Goal: Task Accomplishment & Management: Manage account settings

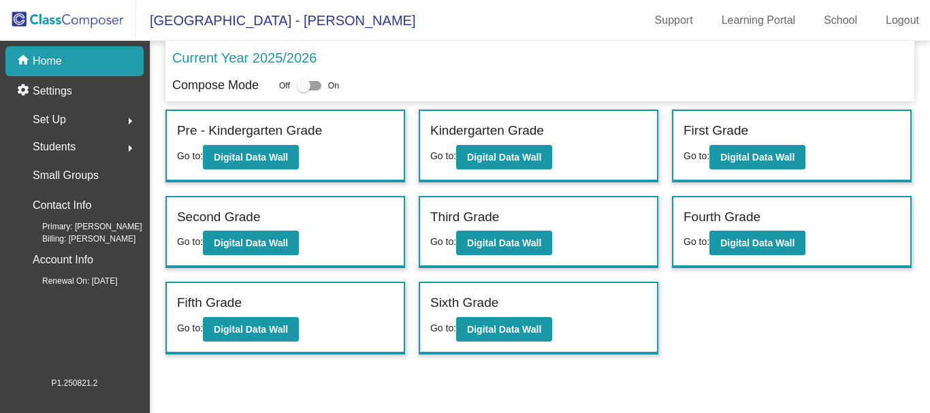
click at [58, 25] on img at bounding box center [68, 20] width 136 height 40
click at [86, 14] on img at bounding box center [68, 20] width 136 height 40
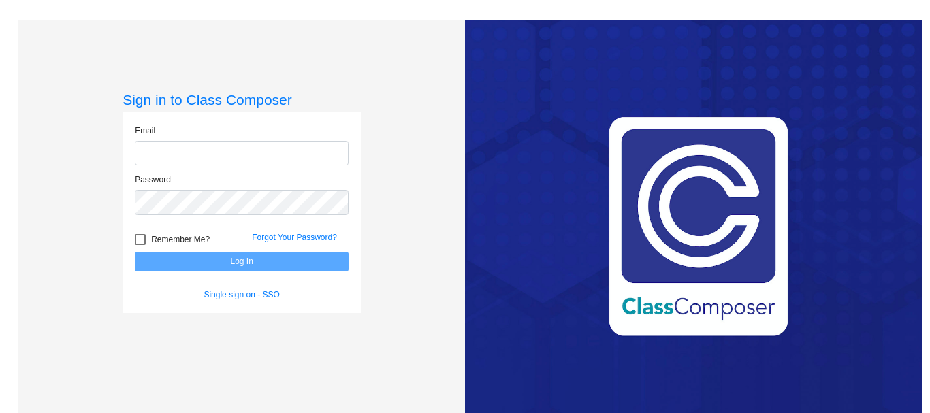
click at [193, 158] on input "email" at bounding box center [242, 153] width 214 height 25
type input "[EMAIL_ADDRESS][DOMAIN_NAME]"
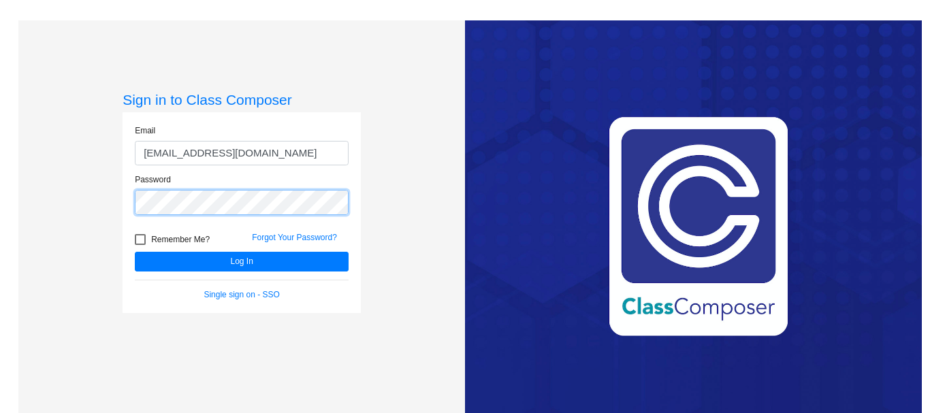
click at [135, 252] on button "Log In" at bounding box center [242, 262] width 214 height 20
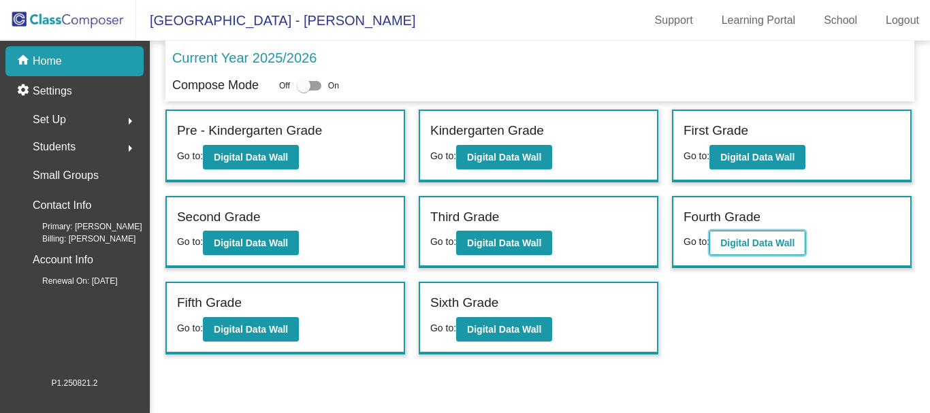
click at [759, 241] on b "Digital Data Wall" at bounding box center [757, 243] width 74 height 11
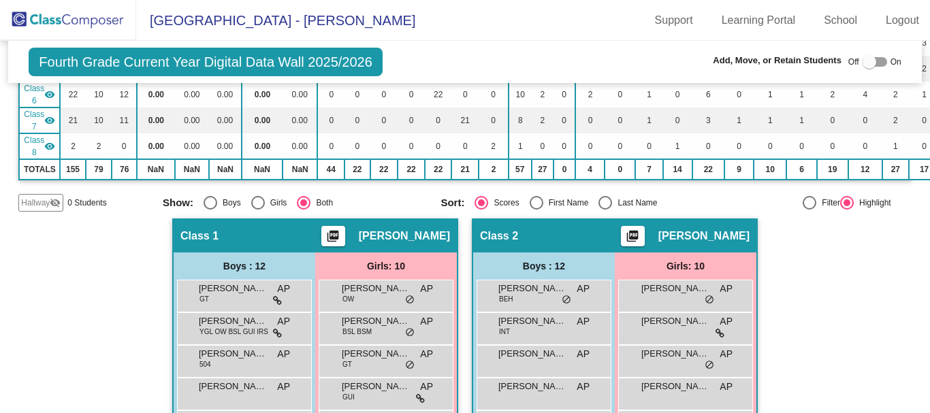
scroll to position [340, 0]
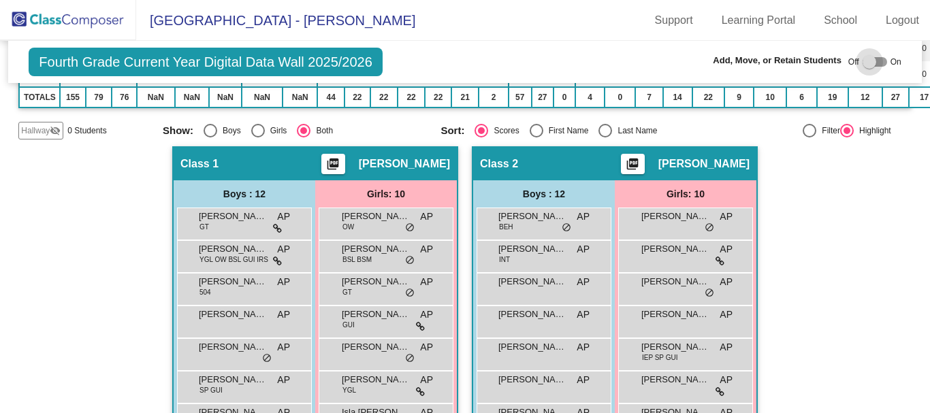
click at [862, 59] on div at bounding box center [869, 62] width 14 height 14
checkbox input "true"
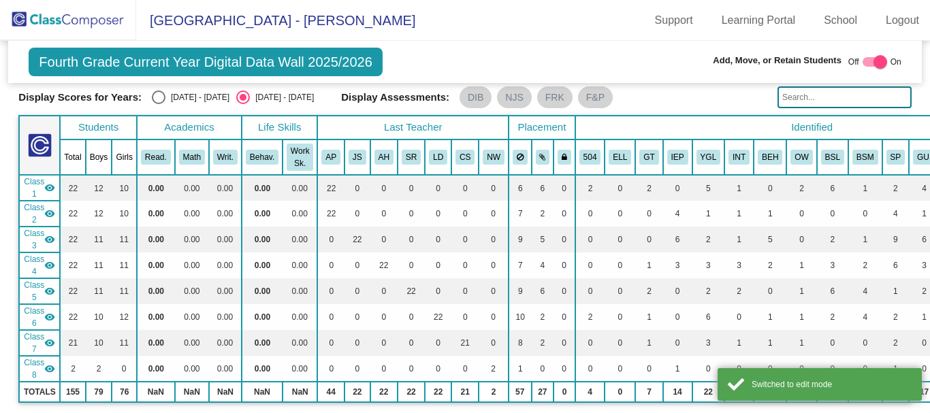
scroll to position [0, 0]
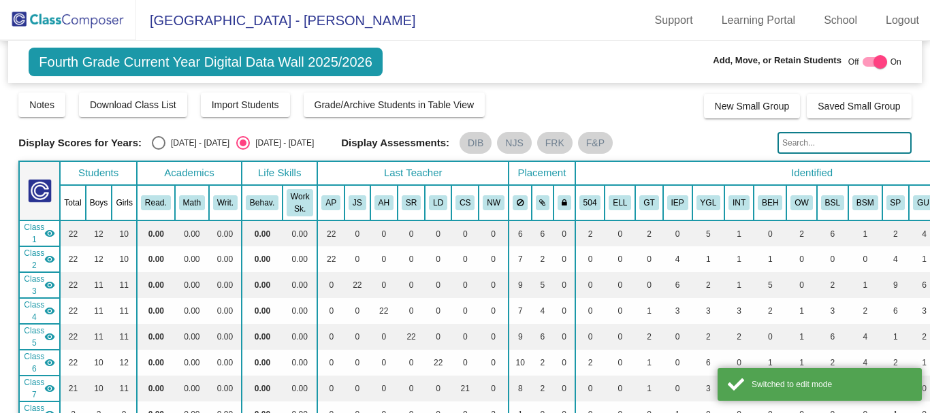
click at [795, 142] on input "text" at bounding box center [844, 143] width 134 height 22
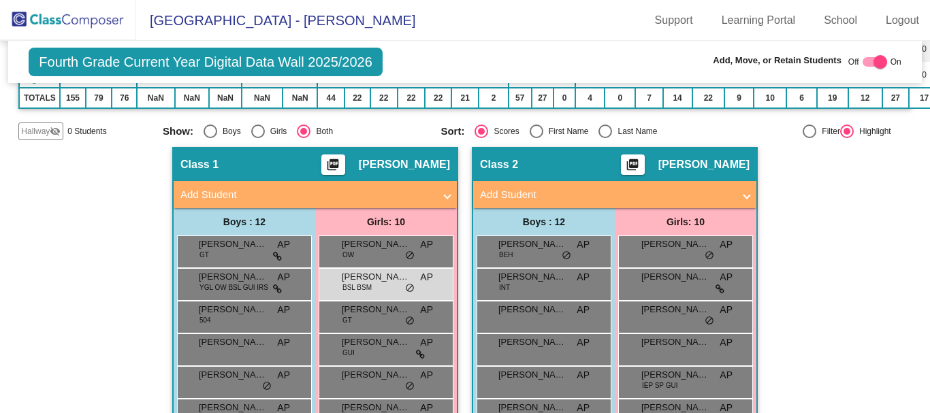
scroll to position [340, 0]
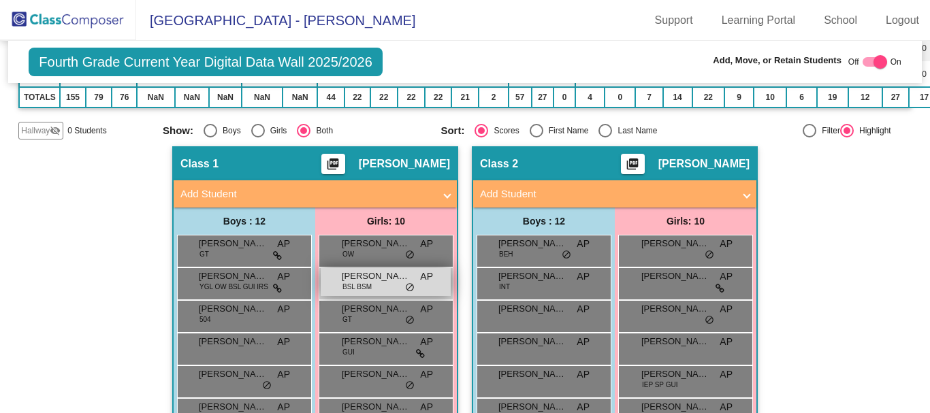
click at [361, 285] on span "BSL BSM" at bounding box center [356, 287] width 29 height 10
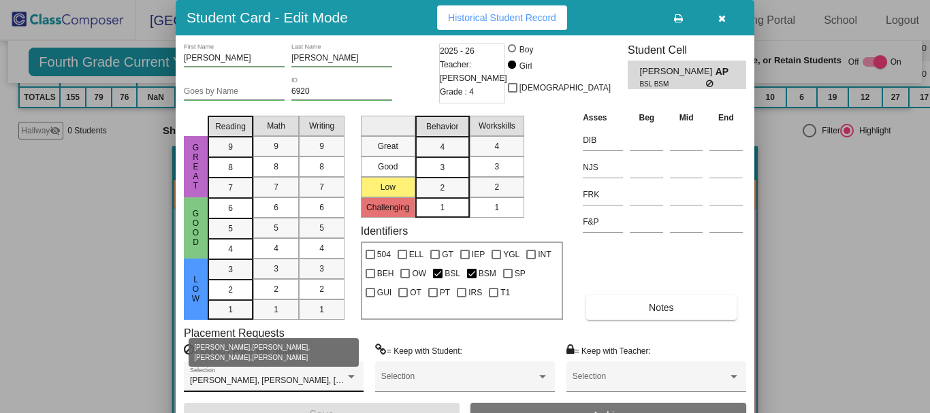
click at [340, 377] on span "[PERSON_NAME], [PERSON_NAME], [PERSON_NAME], [PERSON_NAME]" at bounding box center [331, 381] width 282 height 10
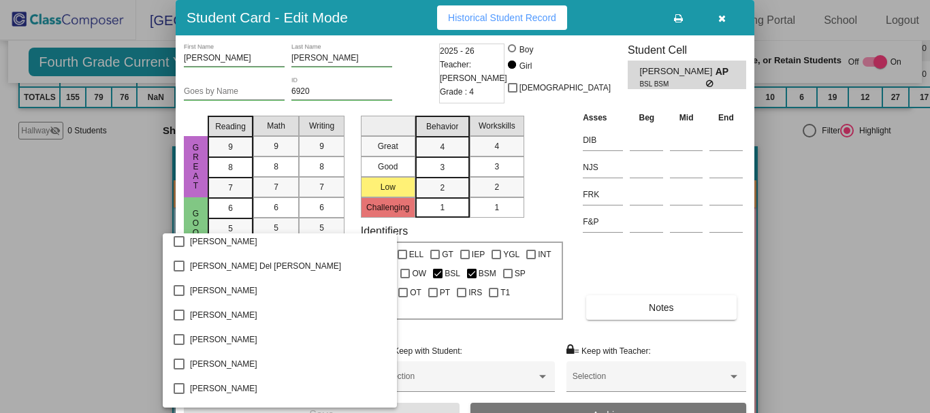
scroll to position [1229, 0]
click at [181, 338] on mat-pseudo-checkbox at bounding box center [179, 340] width 11 height 11
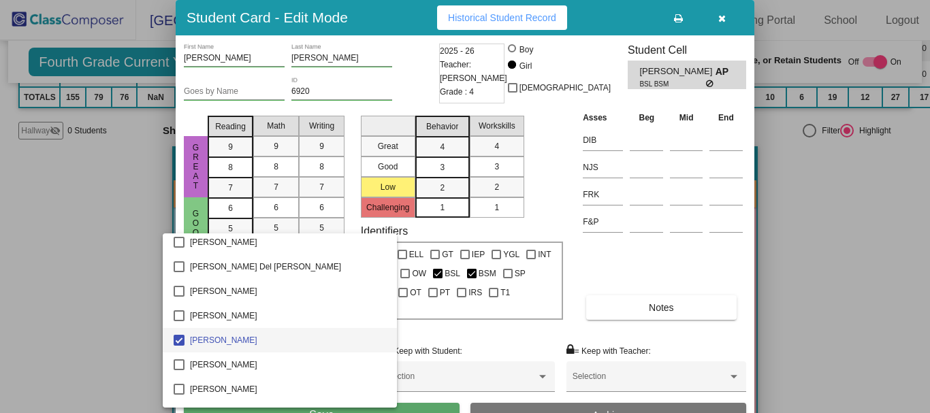
click at [534, 332] on div at bounding box center [465, 206] width 930 height 413
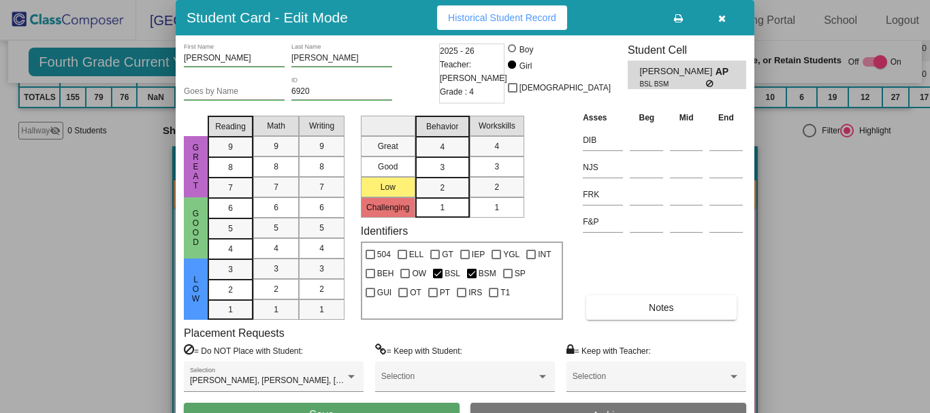
click at [363, 406] on button "Save" at bounding box center [322, 415] width 276 height 25
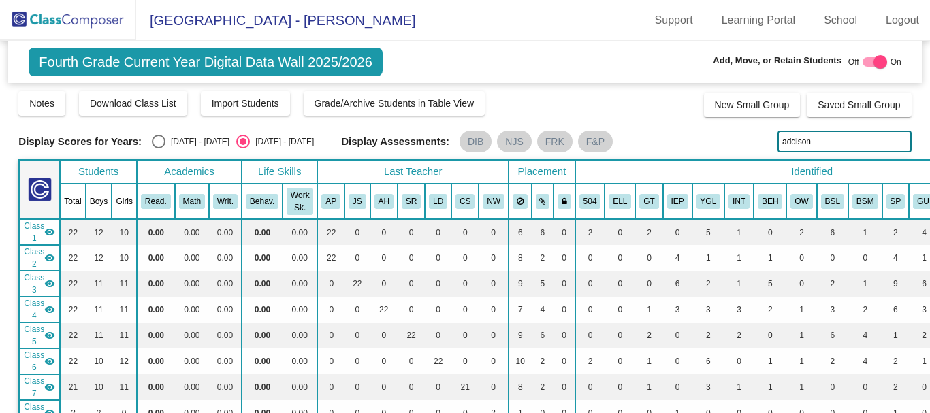
scroll to position [0, 0]
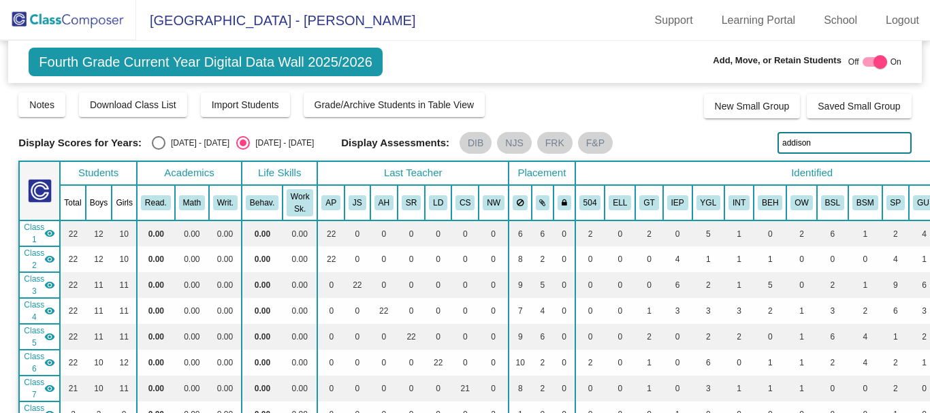
click at [809, 143] on input "addison" at bounding box center [844, 143] width 134 height 22
type input "a"
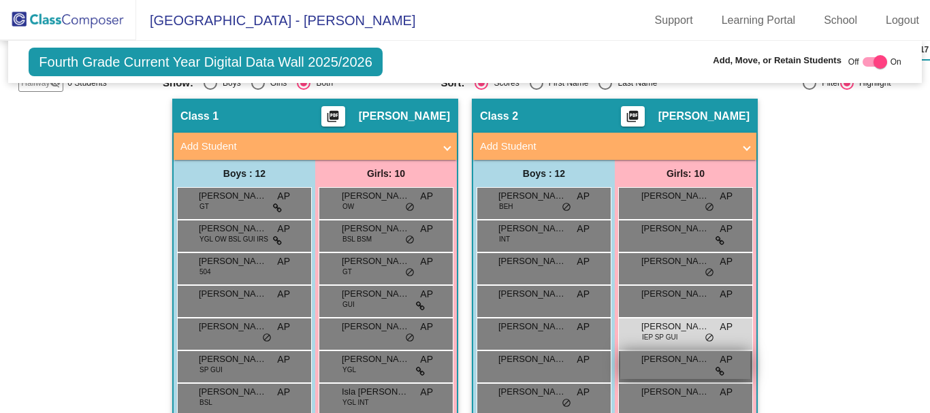
scroll to position [408, 0]
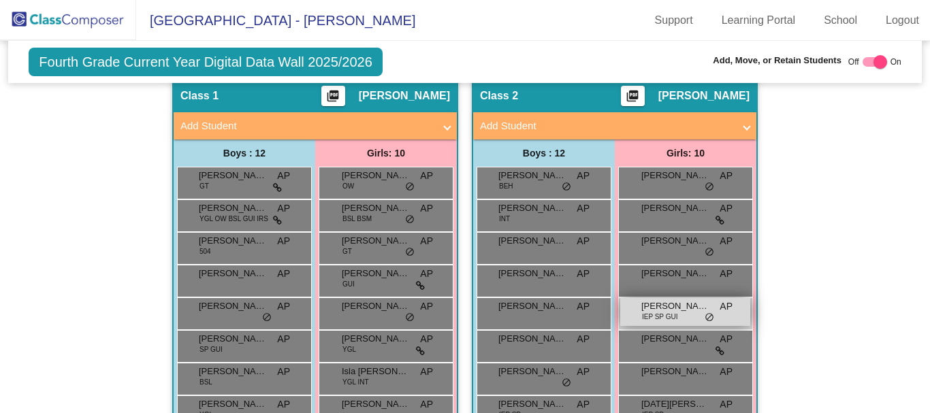
click at [669, 311] on span "[PERSON_NAME]" at bounding box center [675, 307] width 68 height 14
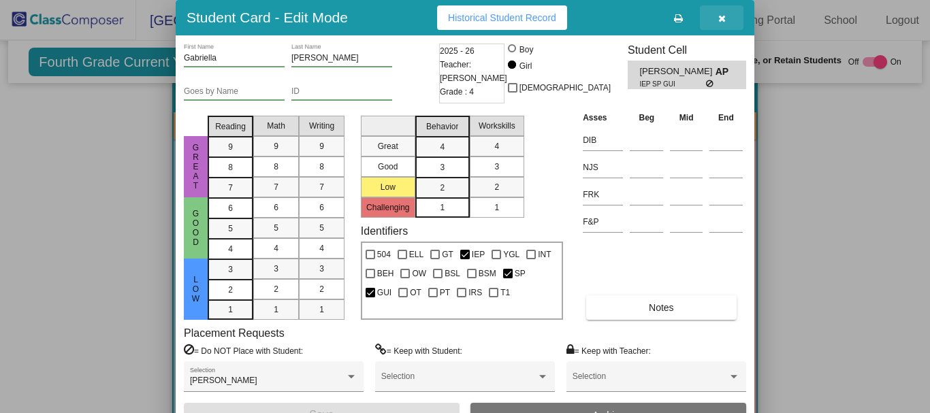
click at [720, 18] on icon "button" at bounding box center [721, 19] width 7 height 10
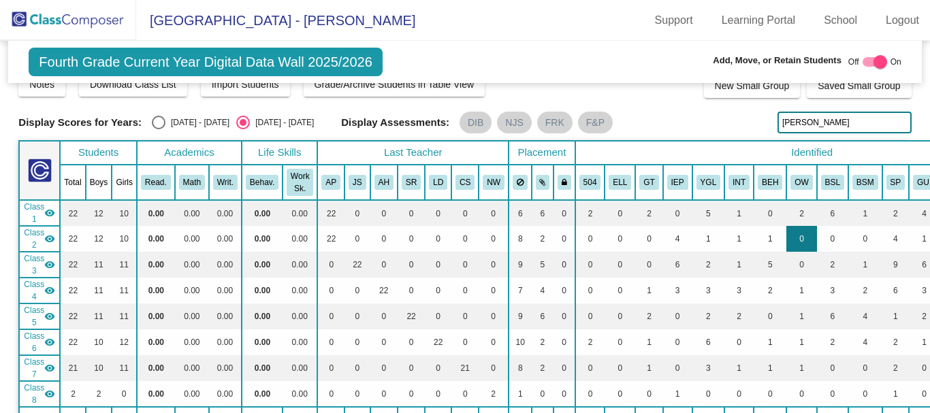
scroll to position [0, 0]
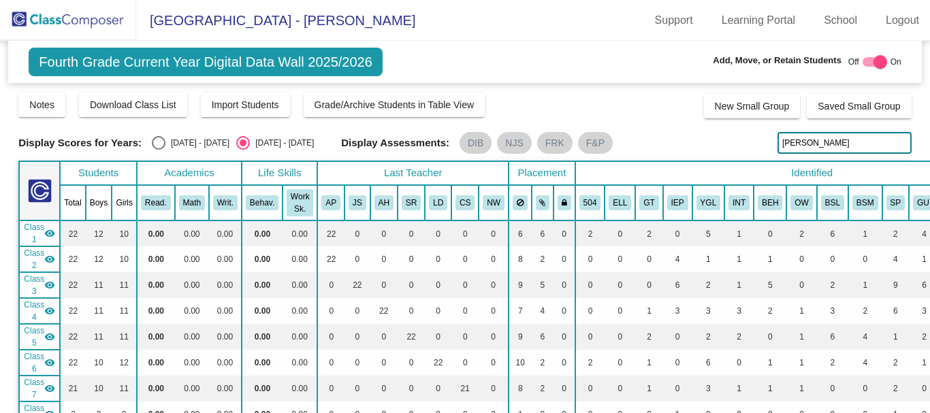
click at [807, 133] on input "[PERSON_NAME]" at bounding box center [844, 143] width 134 height 22
type input "l"
click at [663, 112] on div "Notes Download Class List Import Students Grade/Archive Students in Table View …" at bounding box center [464, 104] width 892 height 27
click at [65, 18] on img at bounding box center [68, 20] width 136 height 40
